Goal: Register for event/course

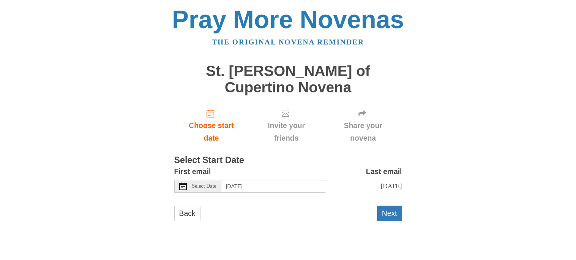
click at [183, 182] on icon at bounding box center [183, 186] width 8 height 8
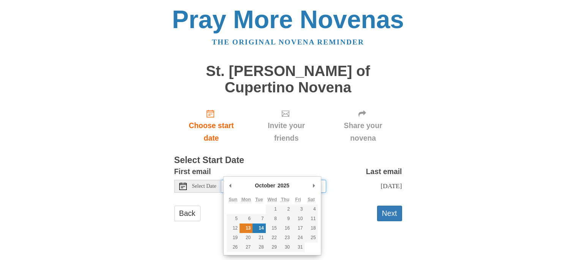
type input "[DATE]"
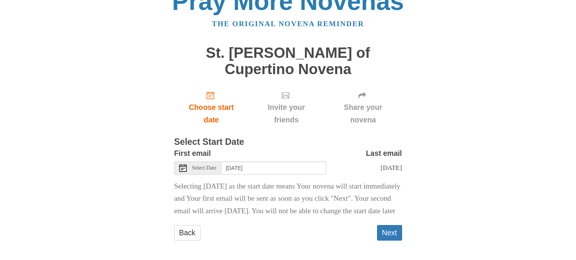
scroll to position [24, 0]
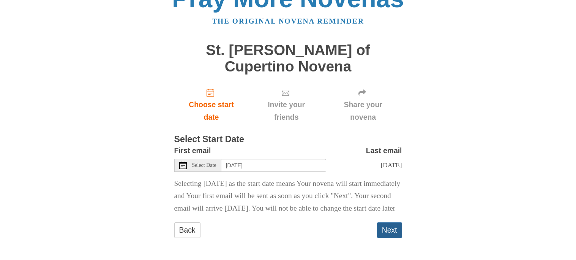
click at [395, 228] on button "Next" at bounding box center [389, 230] width 25 height 16
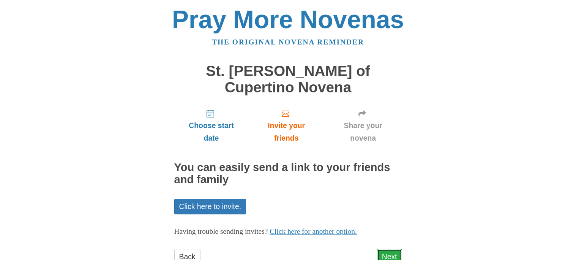
click at [390, 249] on link "Next" at bounding box center [389, 257] width 25 height 16
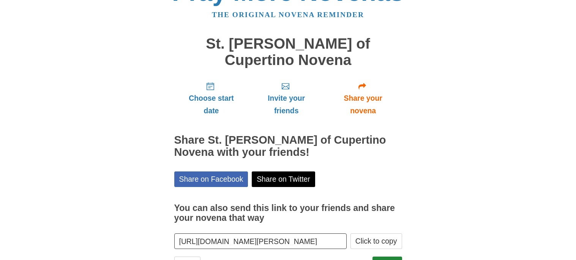
scroll to position [45, 0]
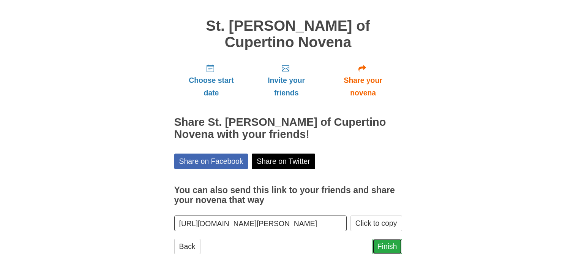
click at [390, 238] on link "Finish" at bounding box center [387, 246] width 30 height 16
